Goal: Information Seeking & Learning: Obtain resource

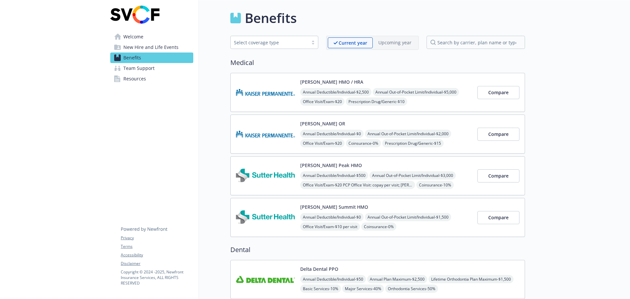
click at [315, 82] on button "[PERSON_NAME] HMO / HRA" at bounding box center [331, 81] width 63 height 7
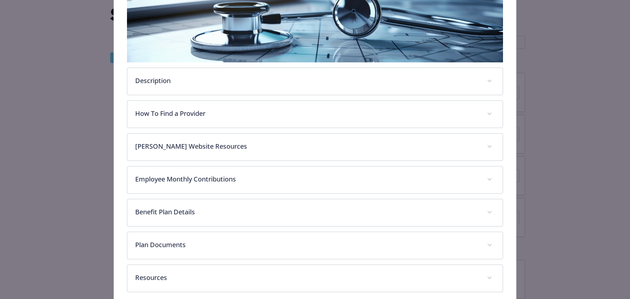
scroll to position [156, 0]
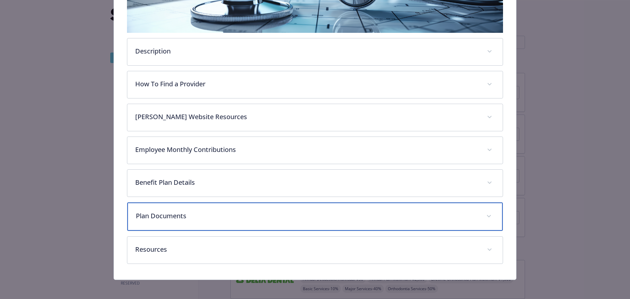
click at [173, 219] on div "Plan Documents" at bounding box center [315, 216] width 376 height 28
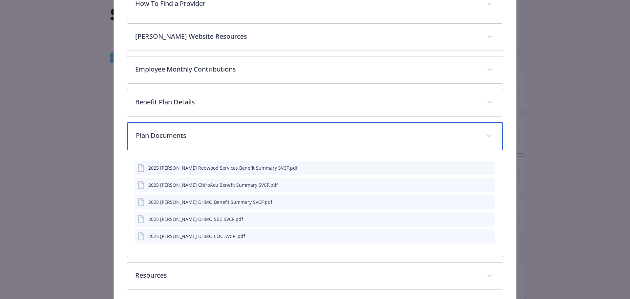
scroll to position [255, 0]
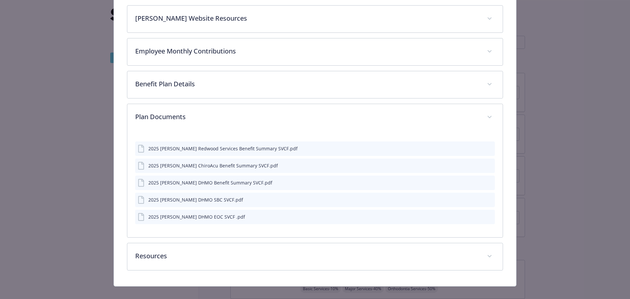
click at [485, 200] on icon "preview file" at bounding box center [488, 199] width 6 height 5
